Goal: Information Seeking & Learning: Learn about a topic

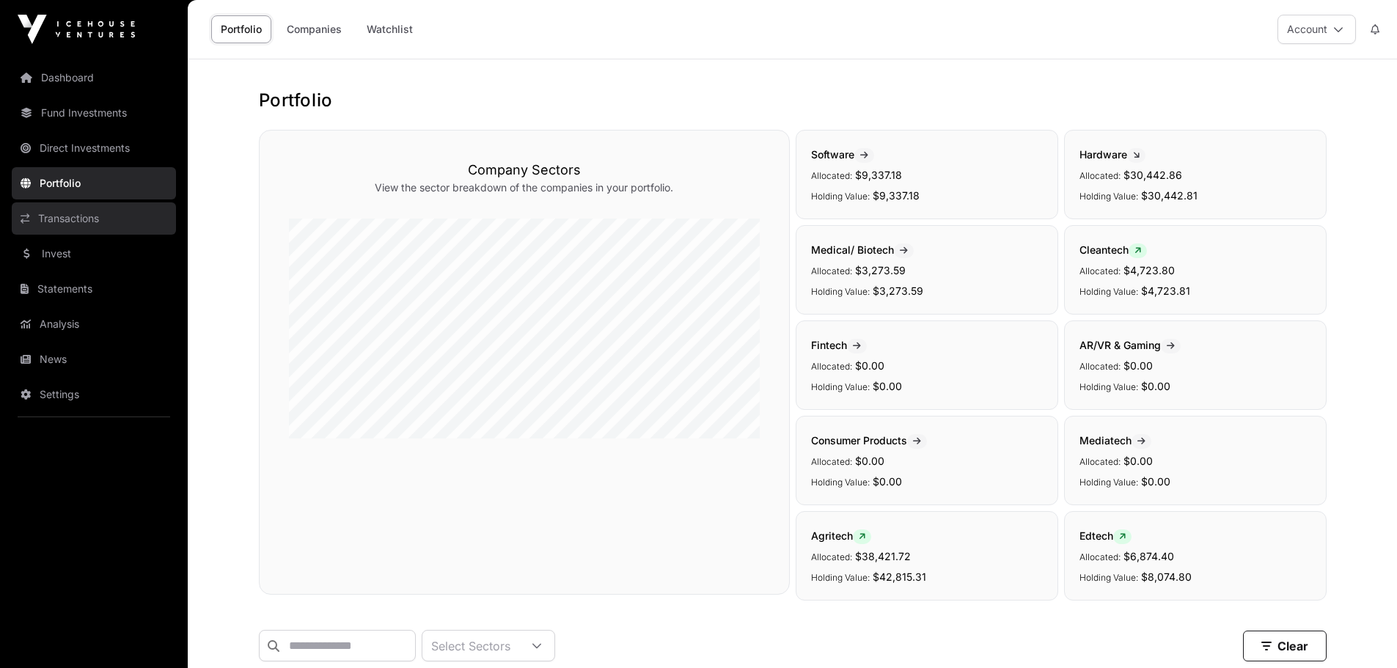
click at [67, 224] on link "Transactions" at bounding box center [94, 218] width 164 height 32
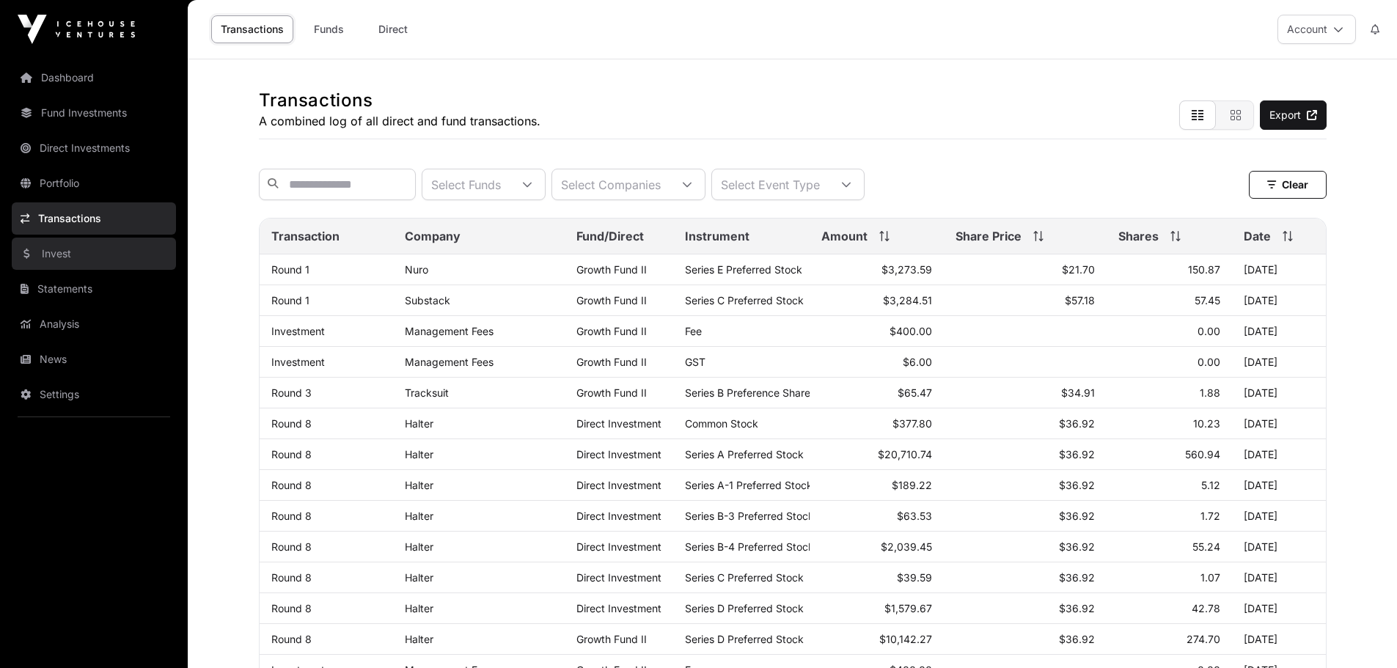
click at [61, 260] on link "Invest" at bounding box center [94, 254] width 164 height 32
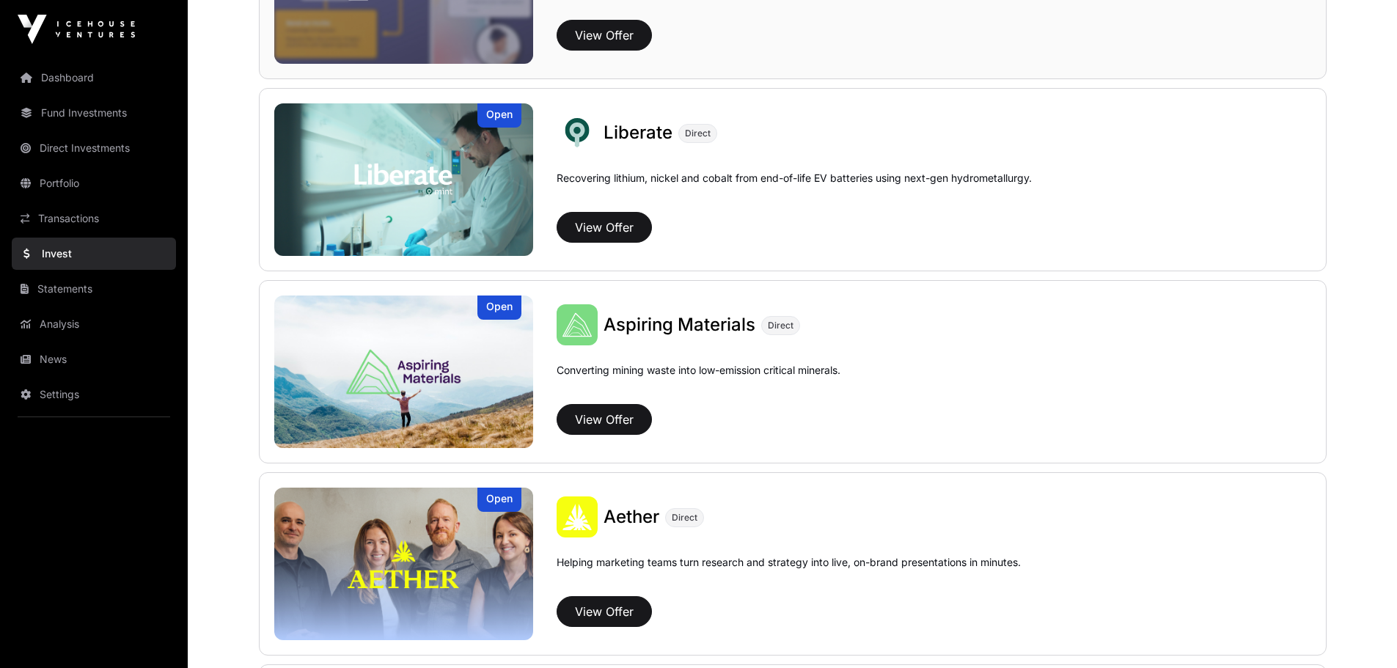
scroll to position [1100, 0]
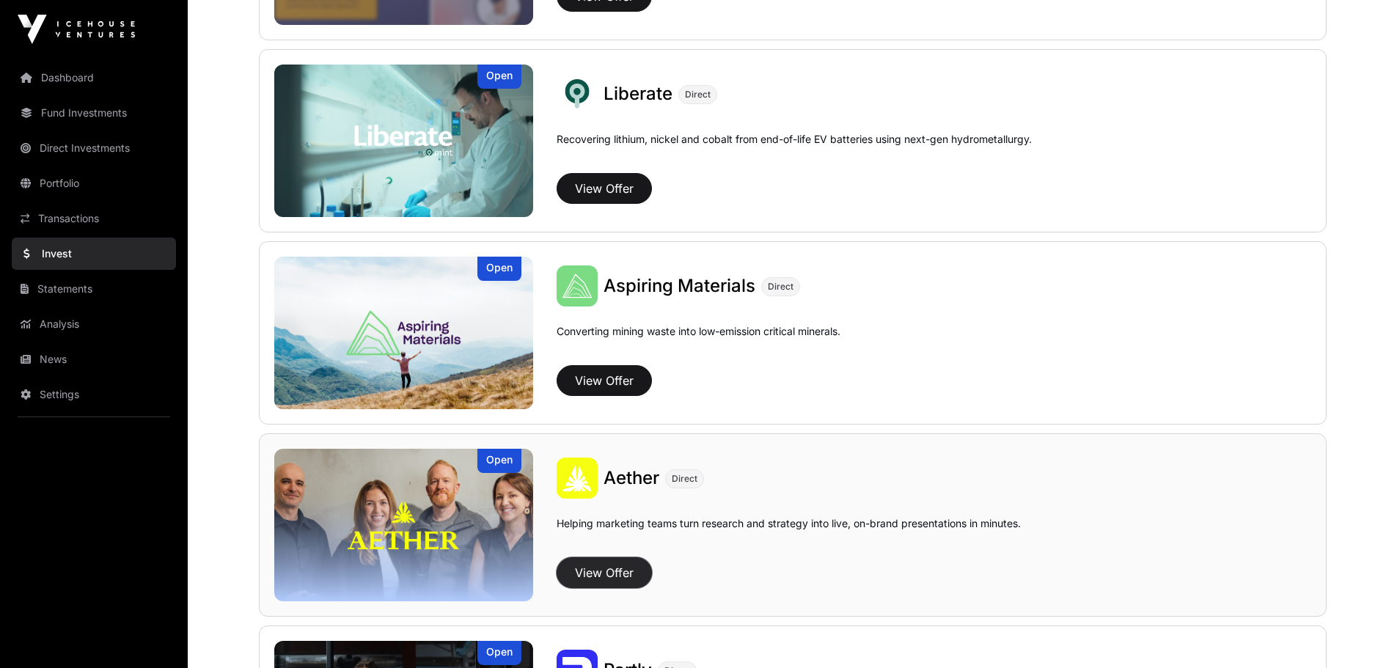
click at [616, 578] on button "View Offer" at bounding box center [604, 572] width 95 height 31
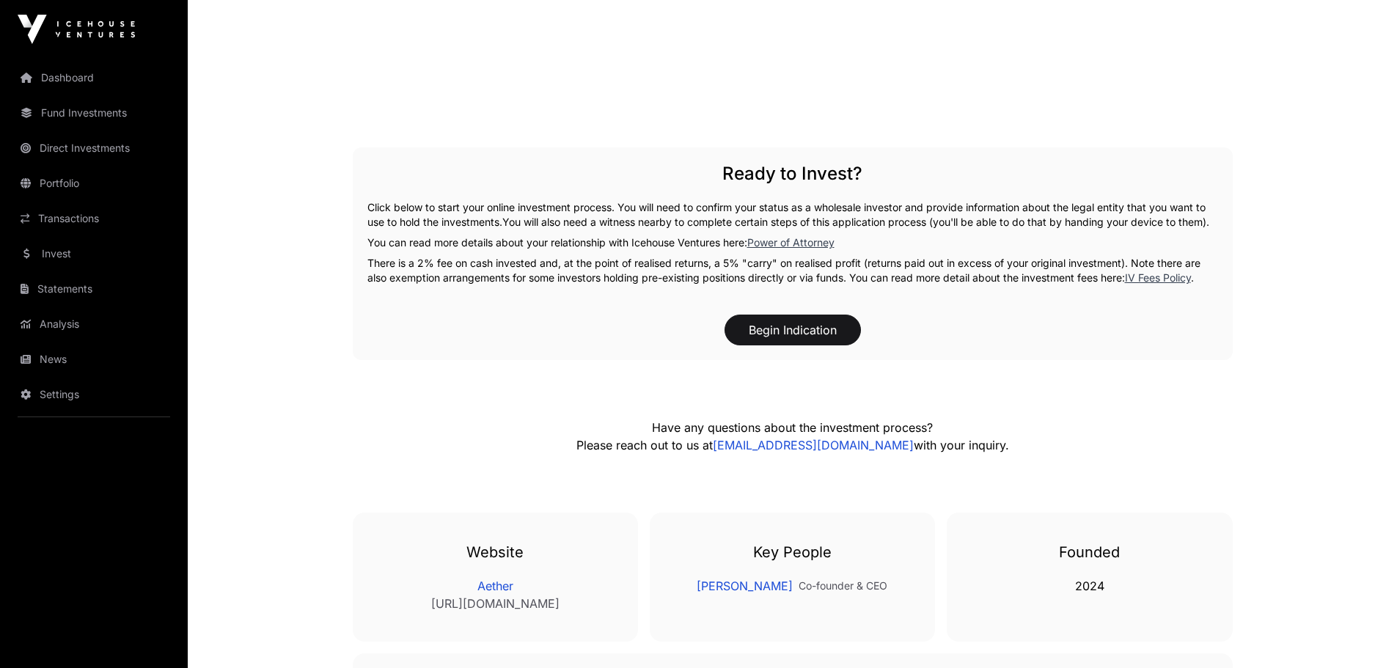
scroll to position [2054, 0]
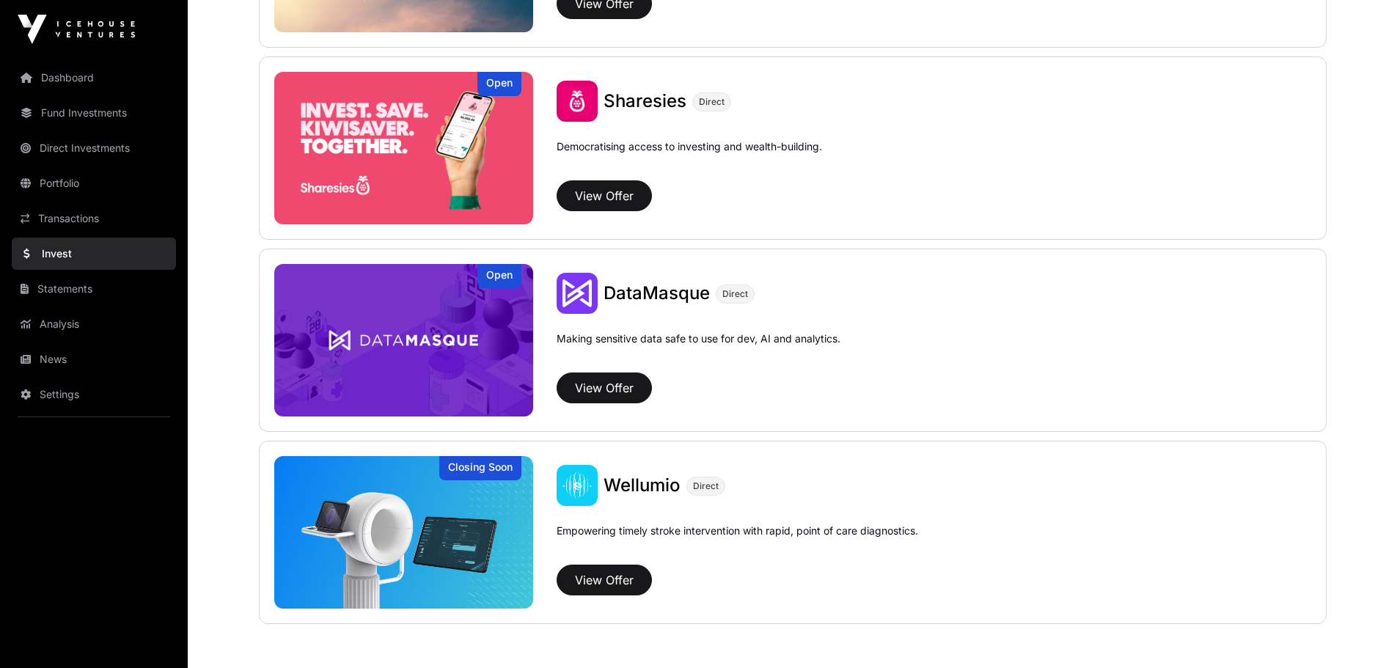
scroll to position [1100, 0]
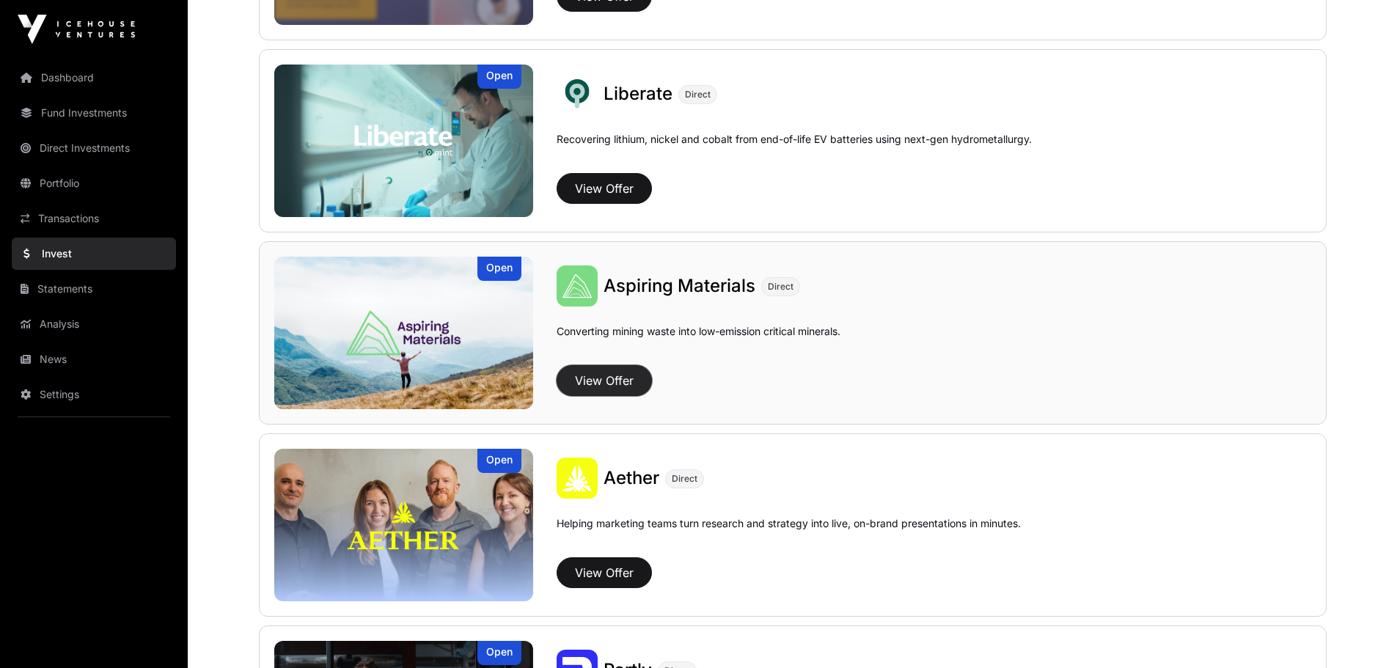
click at [607, 378] on button "View Offer" at bounding box center [604, 380] width 95 height 31
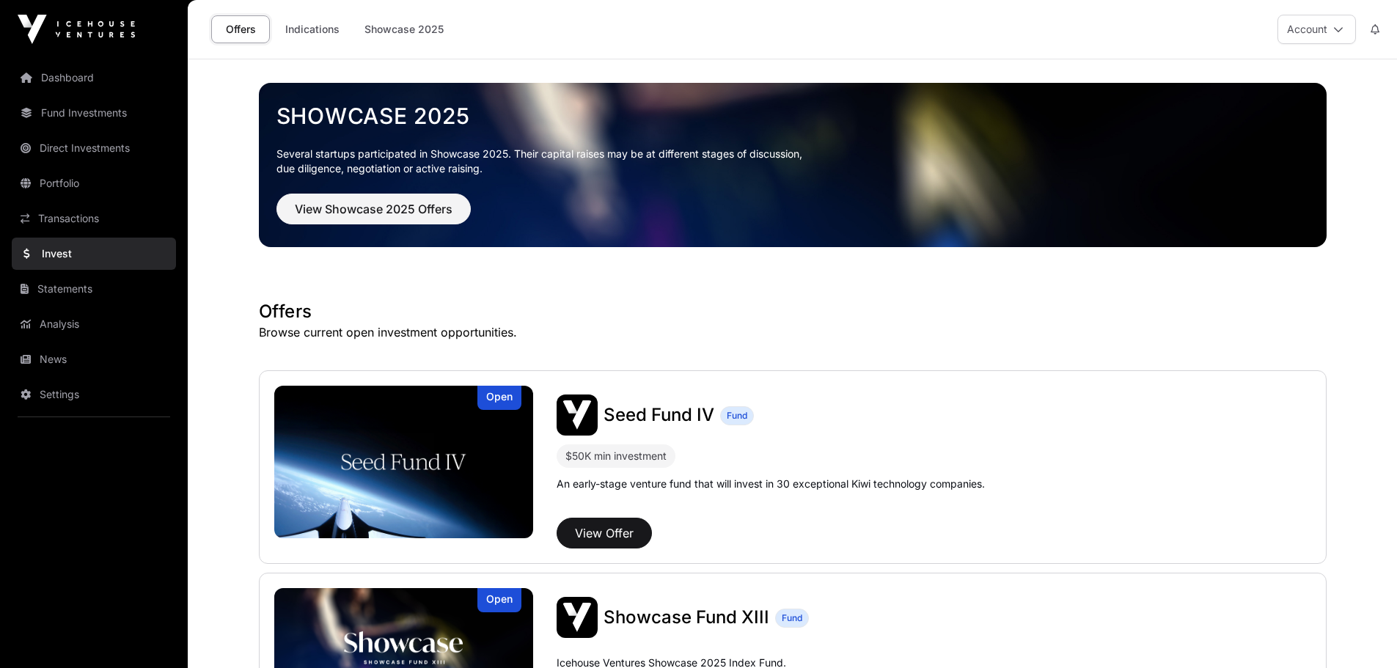
scroll to position [1100, 0]
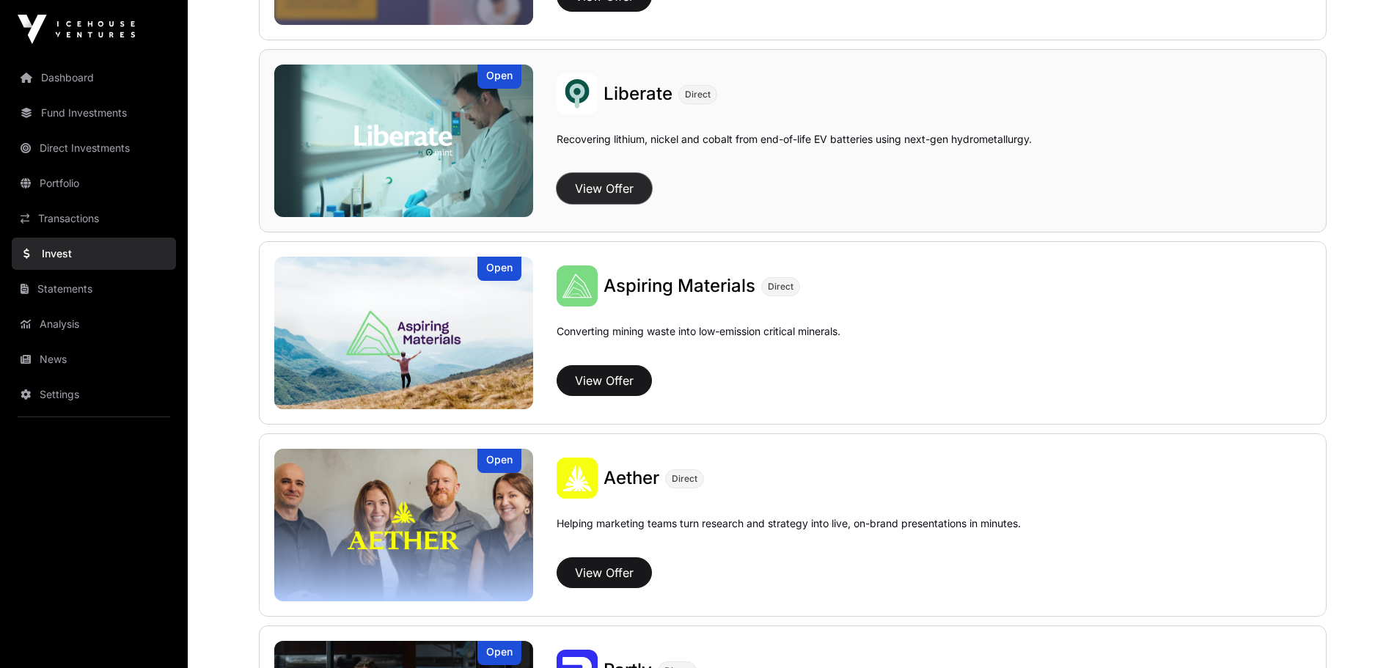
click at [623, 188] on button "View Offer" at bounding box center [604, 188] width 95 height 31
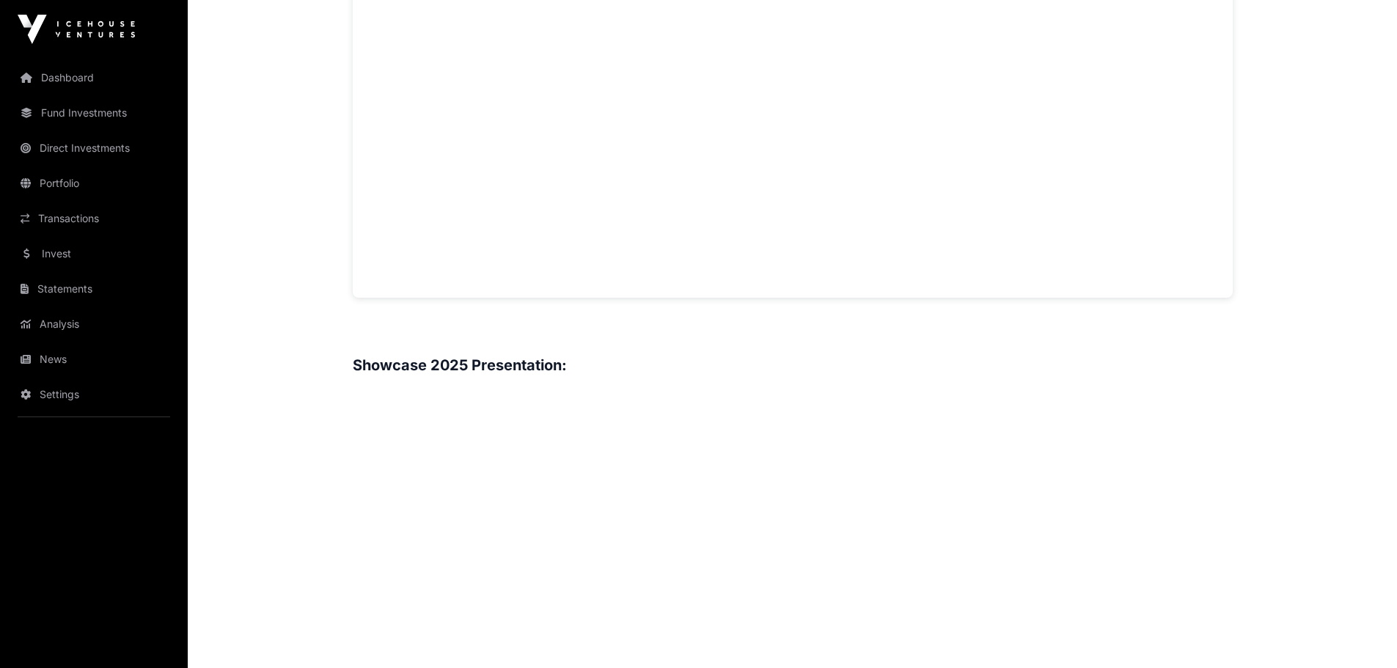
scroll to position [1174, 0]
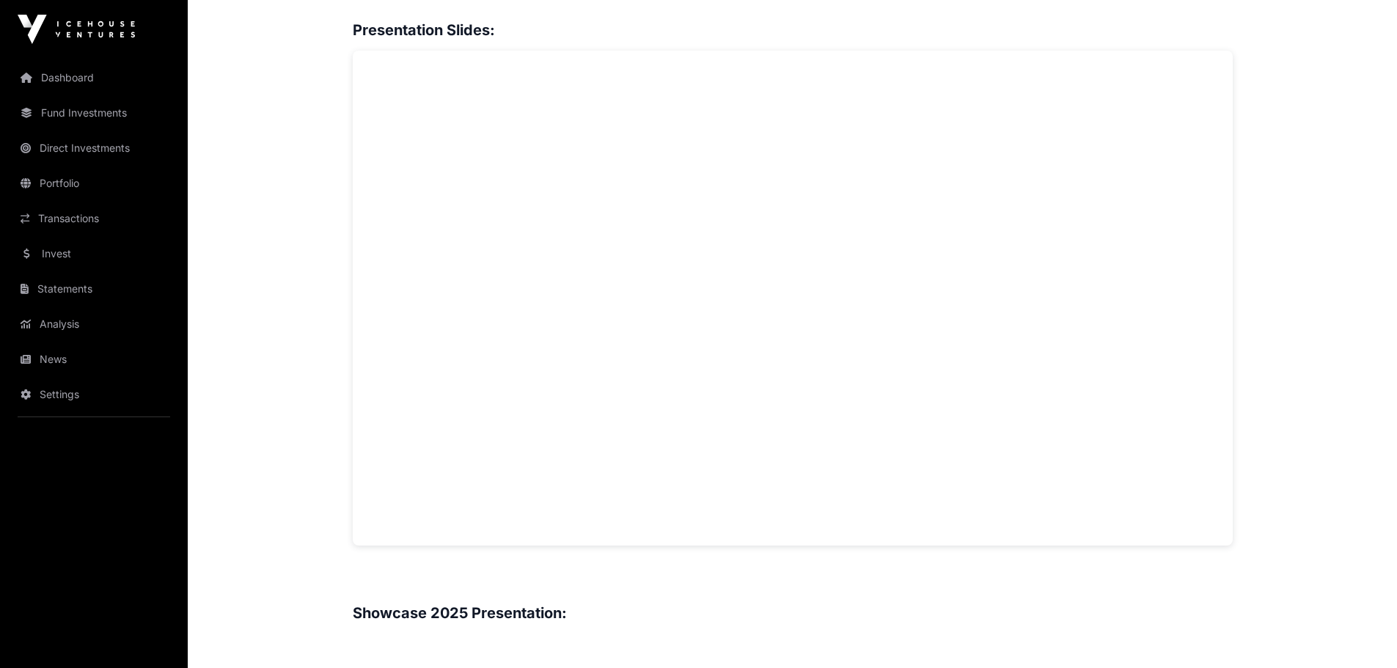
click at [1233, 337] on div "Showcase 2025 Liberate Open Liberate Direct Recovering lithium, nickel and coba…" at bounding box center [792, 373] width 939 height 2975
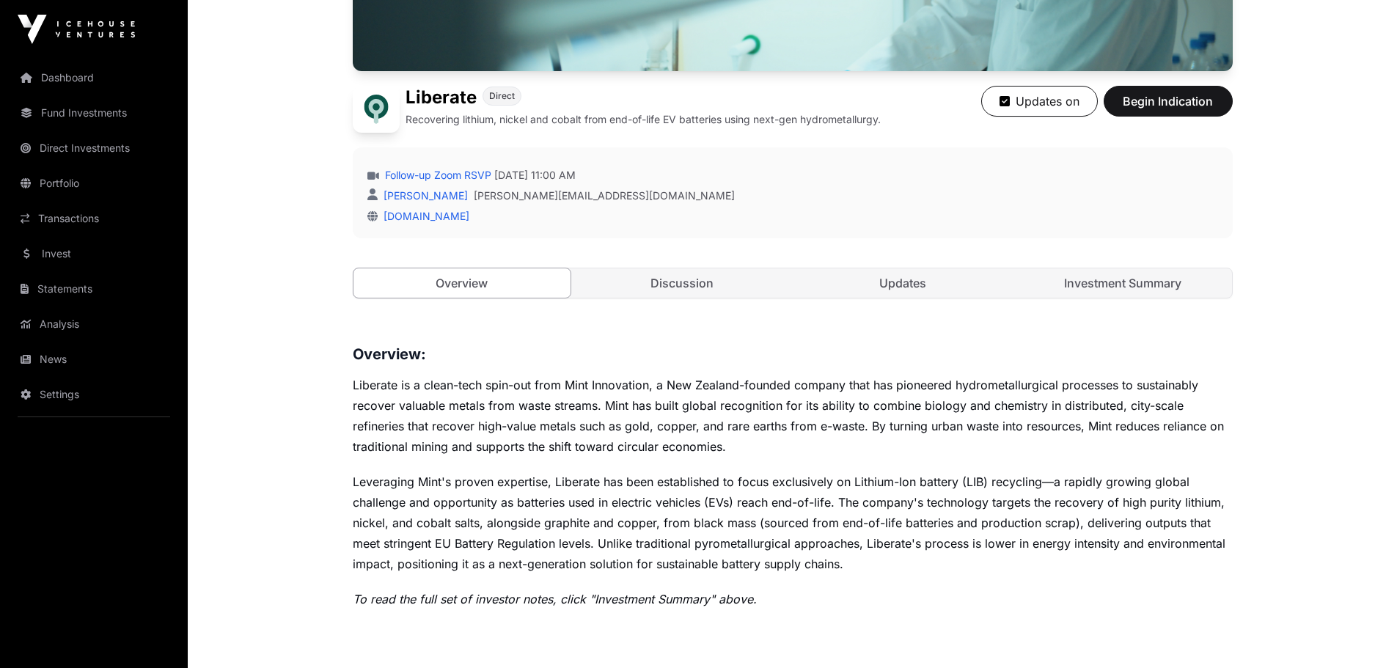
scroll to position [0, 0]
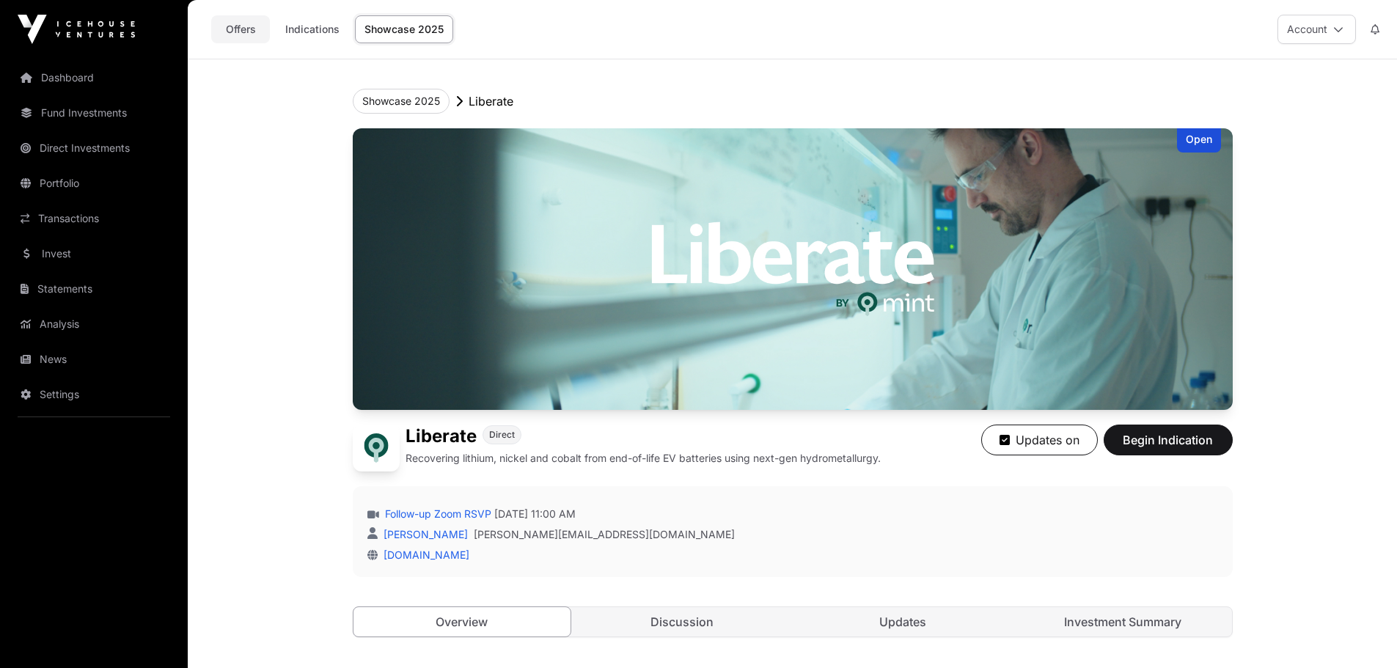
click at [240, 34] on link "Offers" at bounding box center [240, 29] width 59 height 28
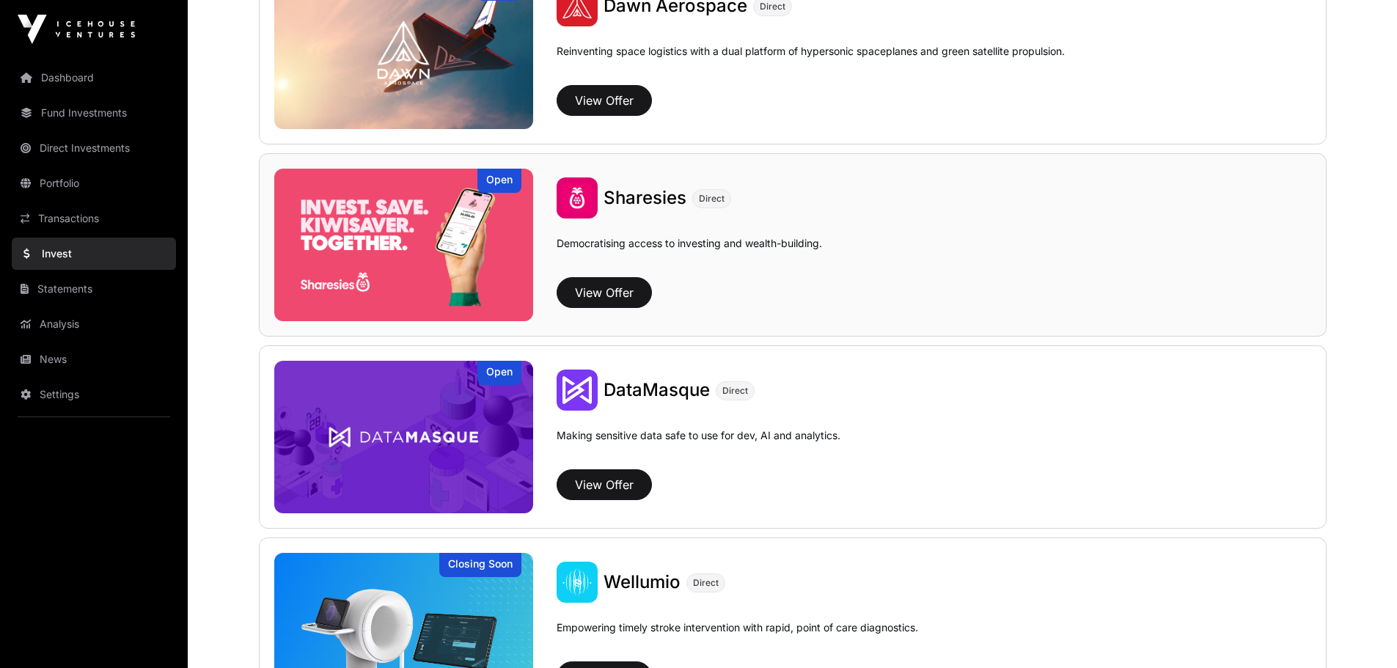
scroll to position [1546, 0]
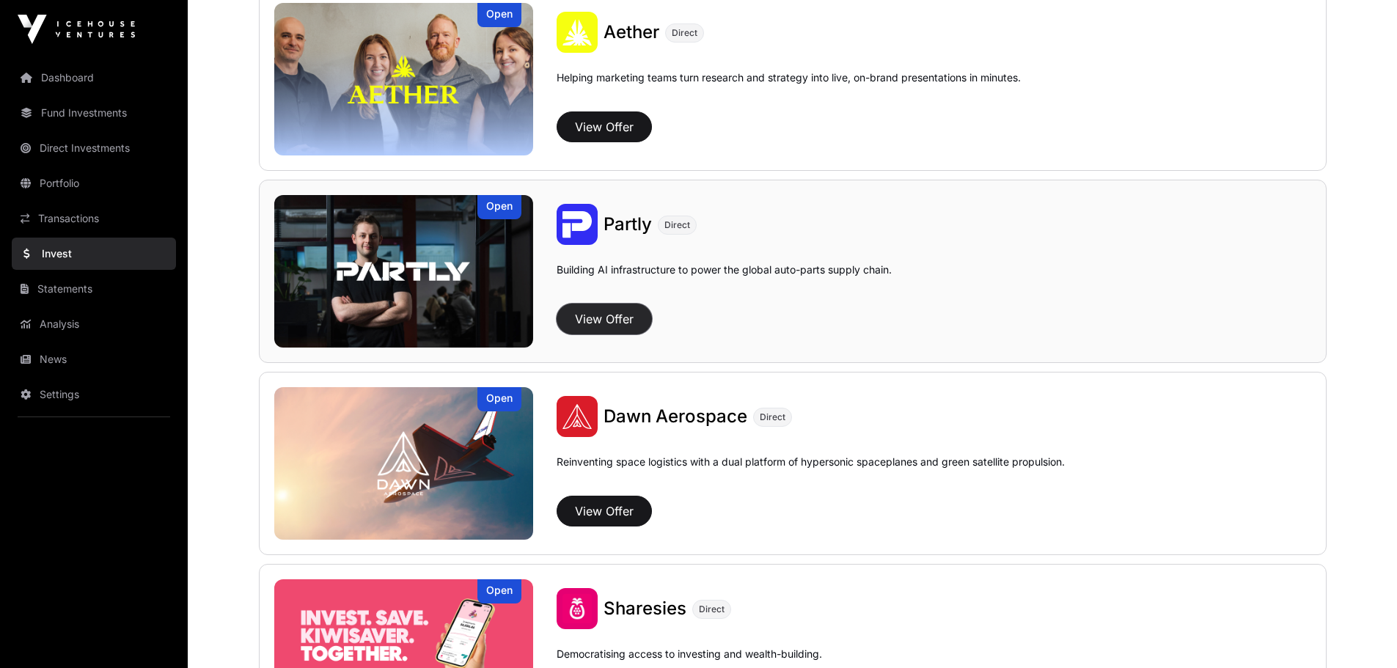
click at [618, 325] on button "View Offer" at bounding box center [604, 319] width 95 height 31
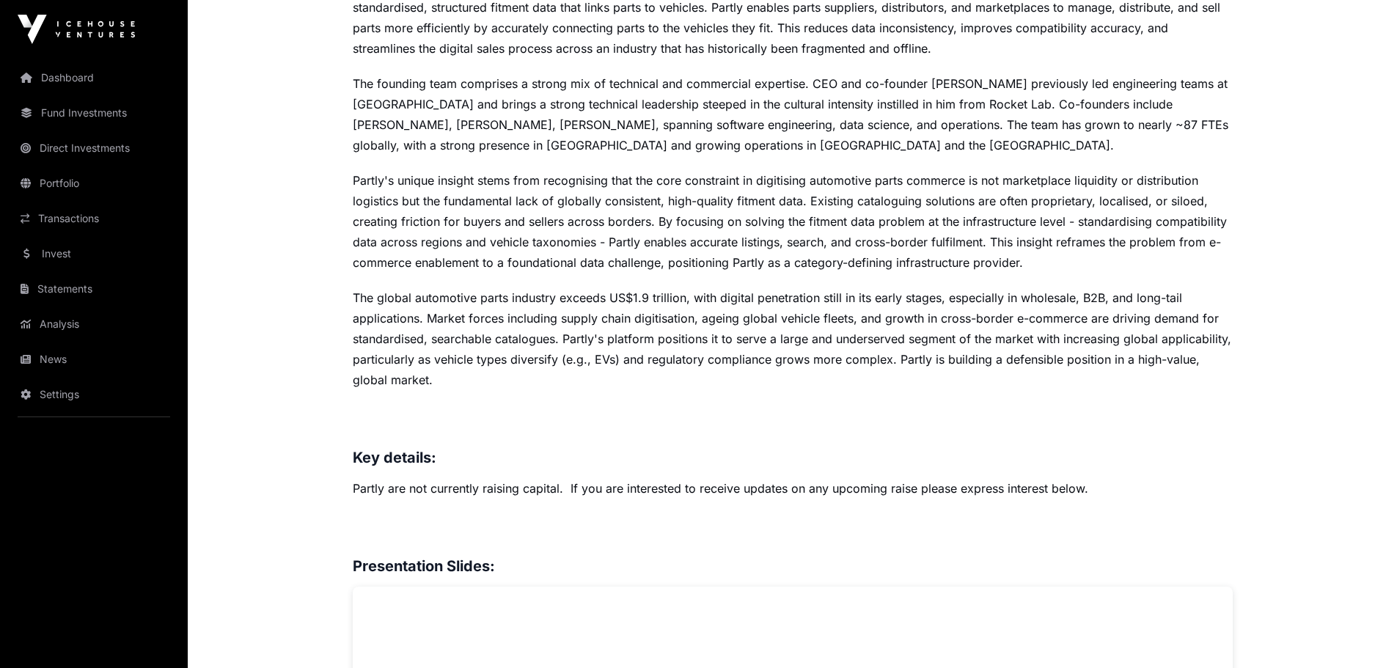
scroll to position [585, 0]
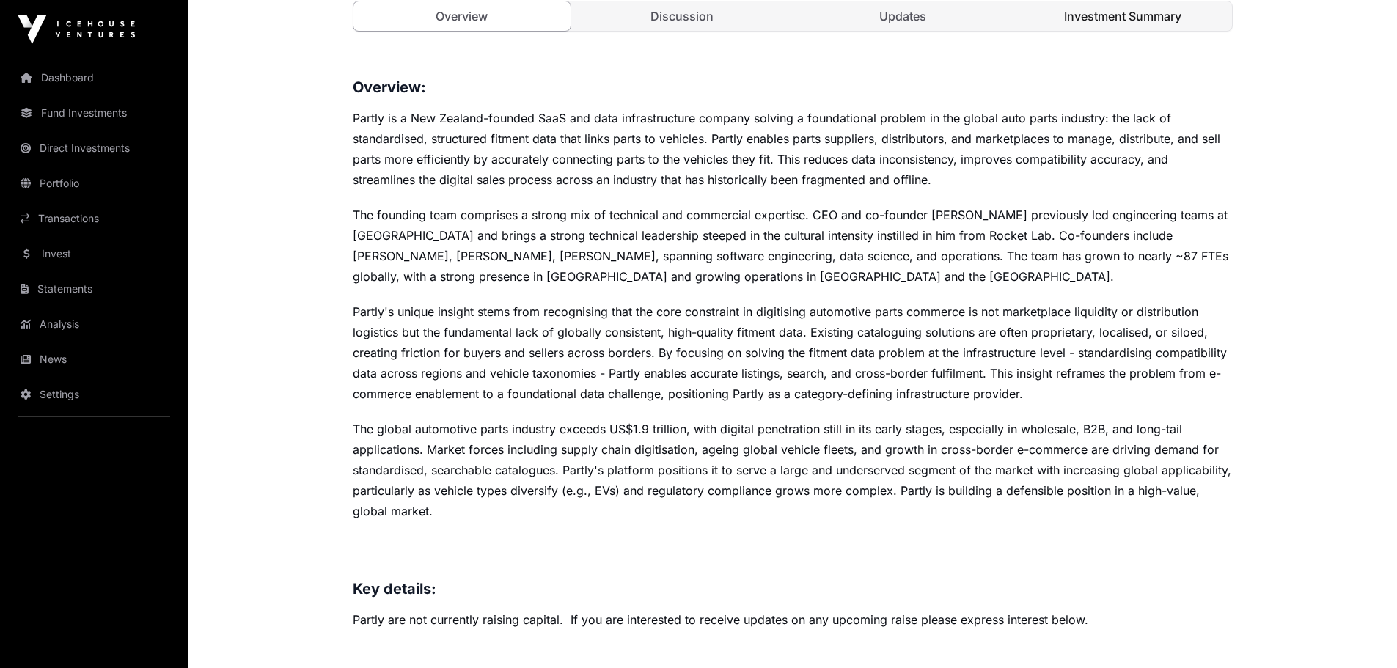
click at [1189, 21] on link "Investment Summary" at bounding box center [1123, 15] width 218 height 29
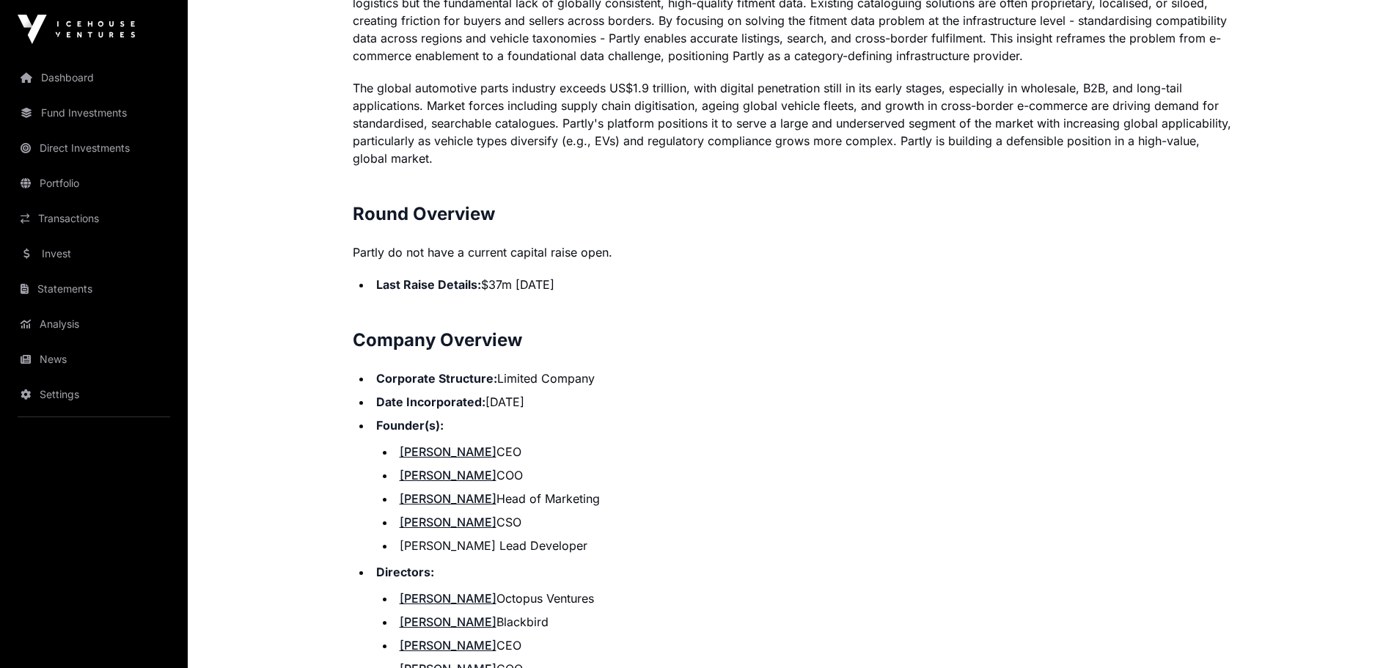
scroll to position [1245, 0]
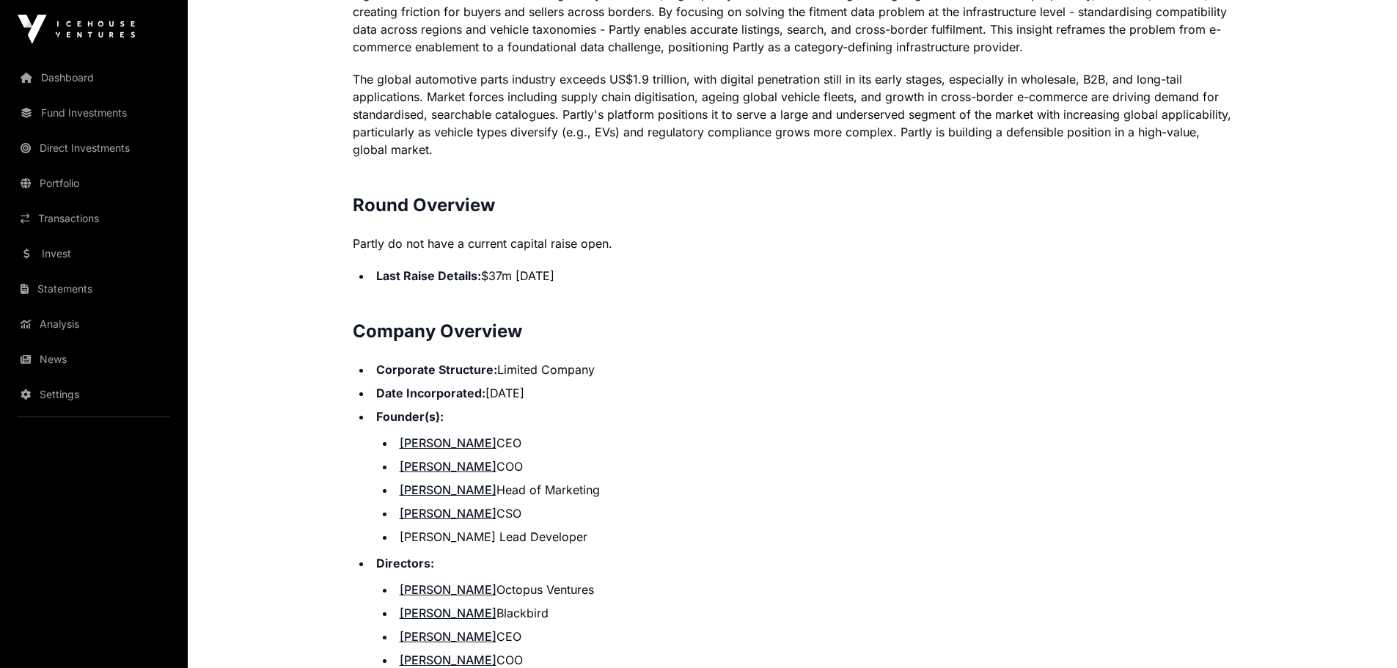
click at [299, 389] on main "Showcase 2025 Partly Open Partly Direct Building AI infrastructure to power the…" at bounding box center [793, 0] width 1210 height 2372
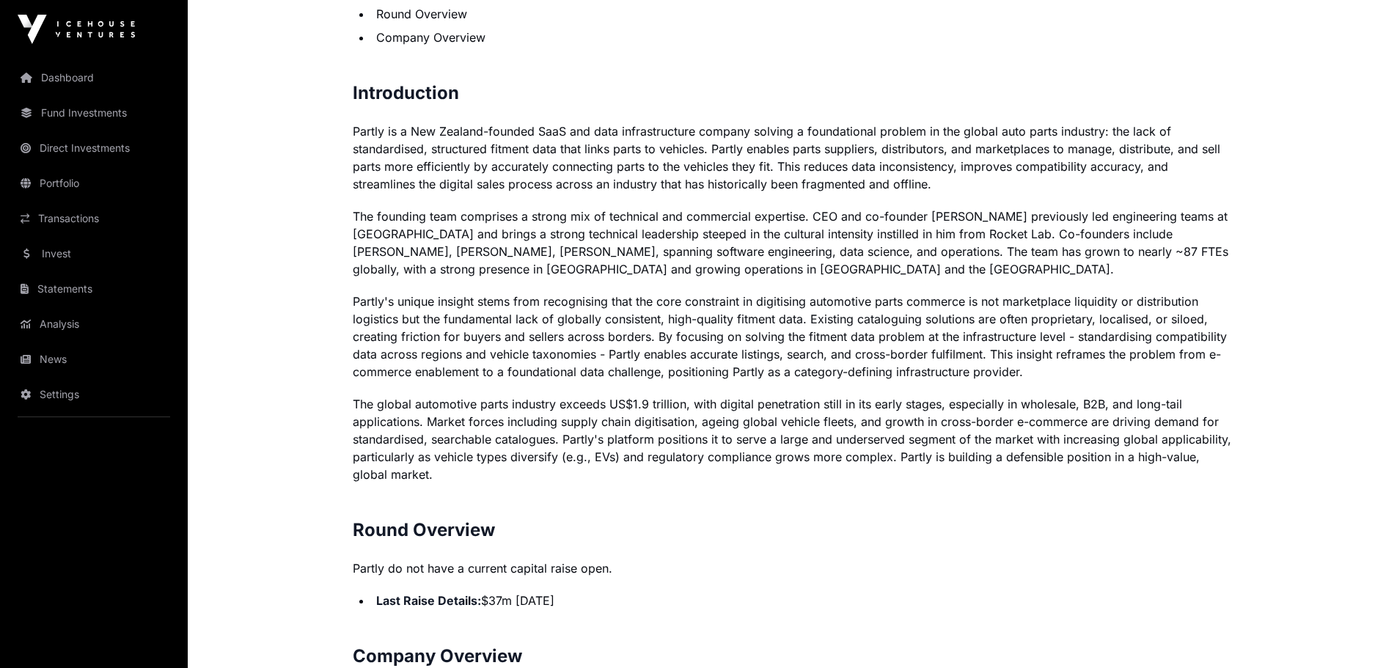
scroll to position [810, 0]
